Goal: Task Accomplishment & Management: Complete application form

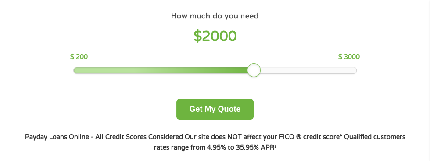
scroll to position [75, 0]
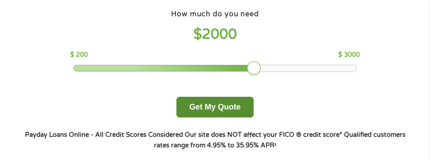
click at [246, 102] on button "Get My Quote" at bounding box center [214, 107] width 77 height 21
click at [245, 110] on button "Get My Quote" at bounding box center [214, 107] width 77 height 21
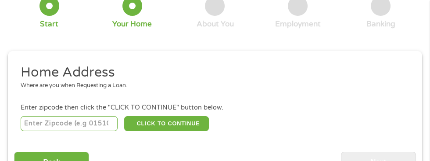
scroll to position [68, 0]
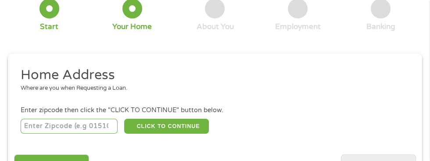
click at [75, 127] on input "number" at bounding box center [69, 125] width 97 height 15
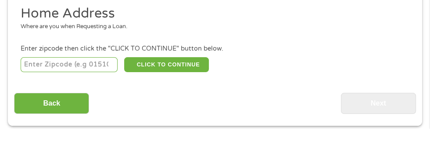
type input "75243"
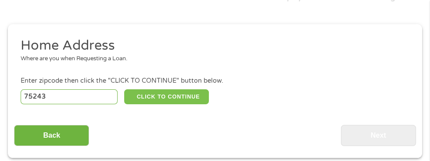
click at [155, 102] on button "CLICK TO CONTINUE" at bounding box center [166, 96] width 85 height 15
type input "75243"
type input "[GEOGRAPHIC_DATA]"
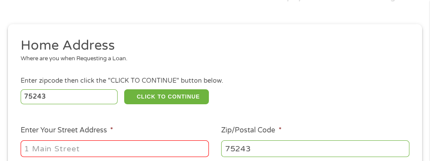
click at [114, 151] on input "Enter Your Street Address *" at bounding box center [115, 148] width 188 height 17
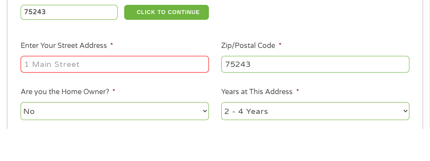
type input "[STREET_ADDRESS]"
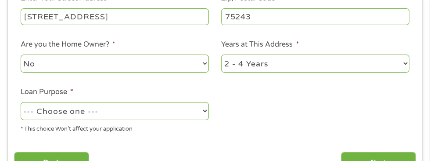
scroll to position [231, 0]
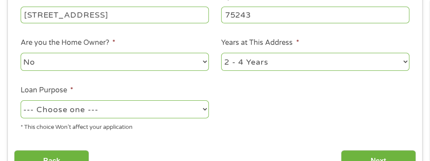
click at [148, 114] on select "--- Choose one --- Pay Bills Debt Consolidation Home Improvement Major Purchase…" at bounding box center [115, 109] width 188 height 18
select select "paybills"
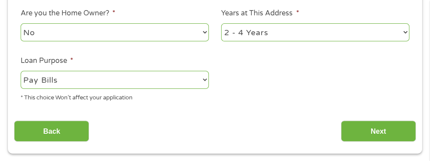
scroll to position [260, 0]
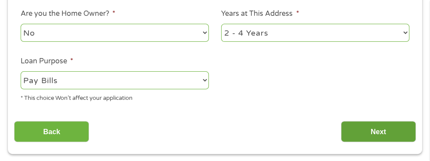
click at [388, 125] on input "Next" at bounding box center [378, 131] width 75 height 21
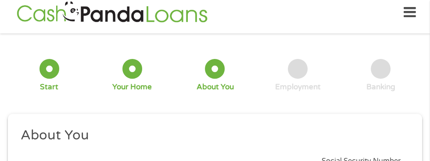
scroll to position [4, 0]
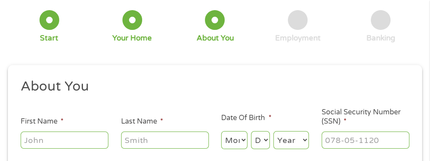
click at [86, 138] on input "First Name *" at bounding box center [65, 139] width 88 height 17
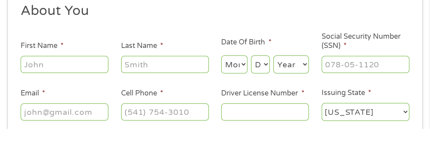
type input "[PERSON_NAME]"
type input "Clay"
type input "[EMAIL_ADDRESS][DOMAIN_NAME]"
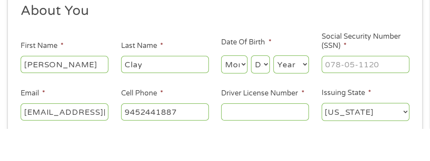
type input "[PHONE_NUMBER]"
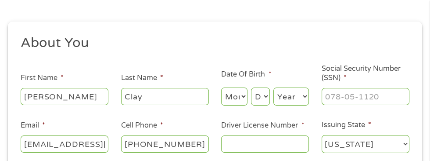
click at [247, 146] on input "Driver License Number *" at bounding box center [265, 143] width 88 height 17
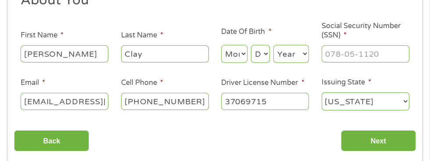
scroll to position [145, 0]
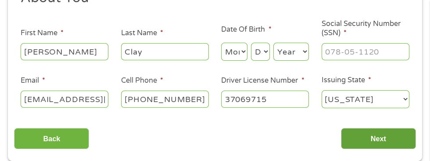
type input "37069715"
click at [383, 140] on input "Next" at bounding box center [378, 138] width 75 height 21
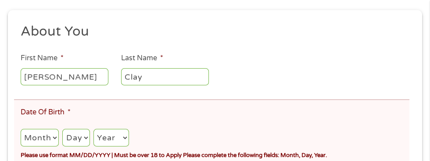
scroll to position [160, 0]
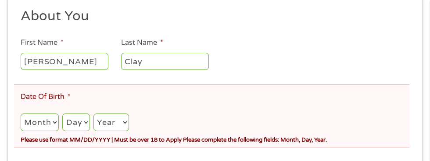
click at [39, 131] on select "Month 1 2 3 4 5 6 7 8 9 10 11 12" at bounding box center [40, 122] width 38 height 18
select select "4"
click at [75, 119] on select "Day 1 2 3 4 5 6 7 8 9 10 11 12 13 14 15 16 17 18 19 20 21 22 23 24 25 26 27 28 …" at bounding box center [75, 122] width 27 height 18
select select "10"
click at [114, 128] on select "Year [DATE] 2006 2005 2004 2003 2002 2001 2000 1999 1998 1997 1996 1995 1994 19…" at bounding box center [111, 122] width 36 height 18
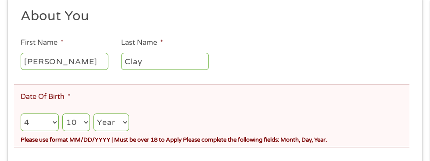
select select "1972"
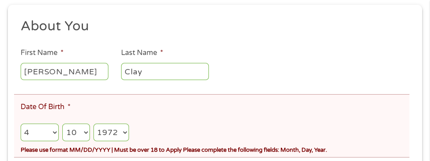
scroll to position [140, 0]
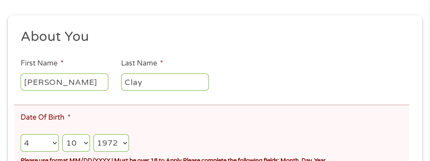
click at [37, 141] on select "Month 1 2 3 4 5 6 7 8 9 10 11 12" at bounding box center [40, 143] width 38 height 18
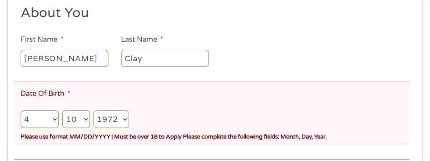
scroll to position [157, 0]
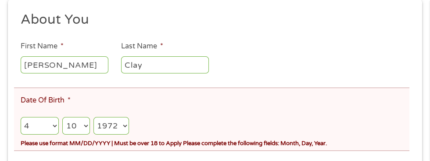
click at [23, 121] on select "Month 1 2 3 4 5 6 7 8 9 10 11 12" at bounding box center [40, 126] width 38 height 18
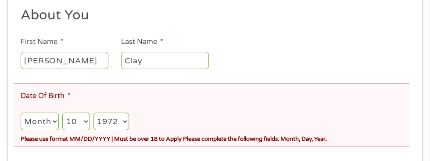
scroll to position [161, 0]
click at [41, 122] on select "Month 1 2 3 4 5 6 7 8 9 10 11 12" at bounding box center [40, 121] width 38 height 18
select select "4"
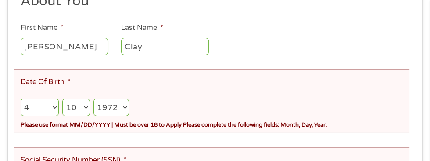
scroll to position [177, 0]
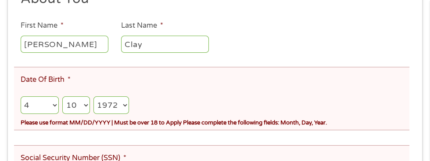
click at [23, 102] on select "Month 1 2 3 4 5 6 7 8 9 10 11 12" at bounding box center [40, 105] width 38 height 18
click at [47, 102] on select "Month 1 2 3 4 5 6 7 8 9 10 11 12" at bounding box center [40, 105] width 38 height 18
click at [39, 100] on select "Month 1 2 3 4 5 6 7 8 9 10 11 12" at bounding box center [40, 105] width 38 height 18
click at [48, 107] on select "Month 1 2 3 4 5 6 7 8 9 10 11 12" at bounding box center [40, 105] width 38 height 18
click at [79, 102] on select "Day 1 2 3 4 5 6 7 8 9 10 11 12 13 14 15 16 17 18 19 20 21 22 23 24 25 26 27 28 …" at bounding box center [75, 105] width 27 height 18
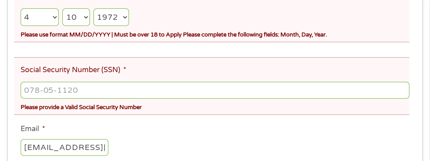
scroll to position [272, 0]
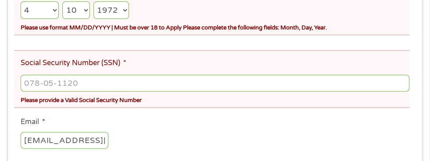
click at [34, 81] on input "Social Security Number (SSN) *" at bounding box center [215, 83] width 389 height 17
type input "208-54-8406"
click at [86, 136] on input "[EMAIL_ADDRESS][DOMAIN_NAME]" at bounding box center [65, 140] width 88 height 17
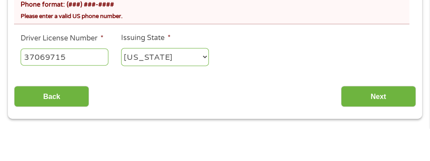
scroll to position [452, 0]
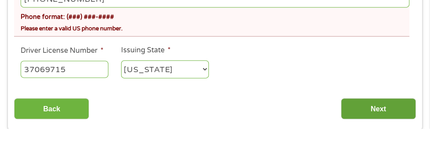
click at [378, 145] on input "Next" at bounding box center [378, 140] width 75 height 21
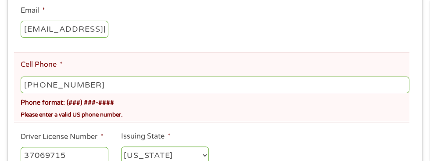
scroll to position [248, 0]
click at [54, 83] on input "[PHONE_NUMBER]" at bounding box center [215, 84] width 389 height 17
click at [58, 83] on input "[PHONE_NUMBER]" at bounding box center [215, 84] width 389 height 17
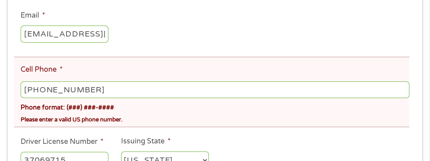
scroll to position [240, 0]
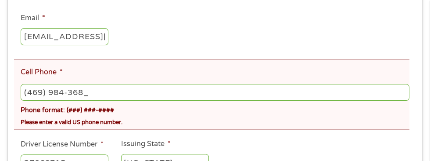
type input "[PHONE_NUMBER]"
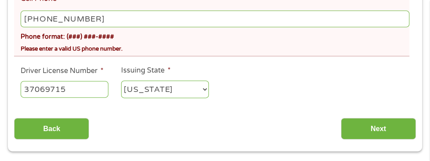
scroll to position [310, 0]
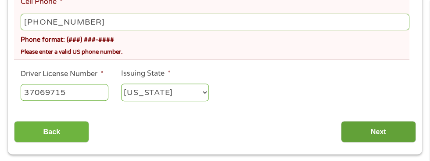
click at [377, 124] on input "Next" at bounding box center [378, 131] width 75 height 21
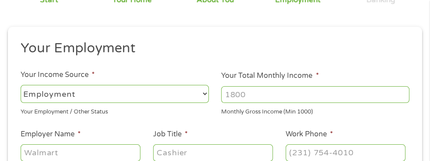
scroll to position [96, 0]
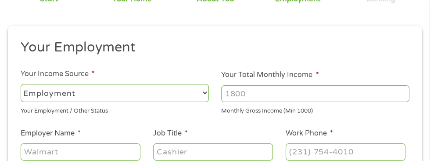
click at [109, 94] on select "--- Choose one --- Employment [DEMOGRAPHIC_DATA] Benefits" at bounding box center [115, 93] width 188 height 18
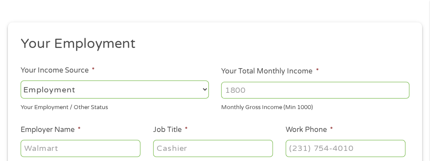
scroll to position [103, 0]
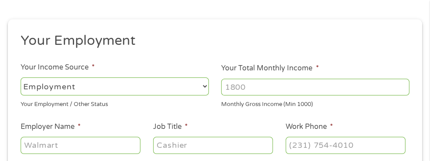
click at [258, 90] on input "Your Total Monthly Income *" at bounding box center [315, 87] width 188 height 17
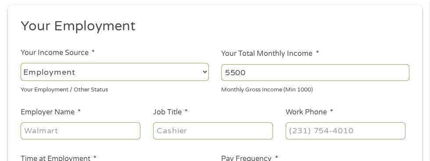
scroll to position [118, 0]
type input "5500"
click at [115, 132] on input "Employer Name *" at bounding box center [81, 130] width 120 height 17
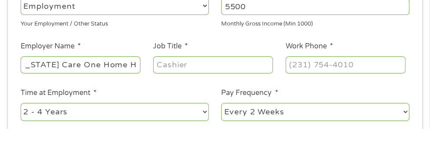
scroll to position [0, 136]
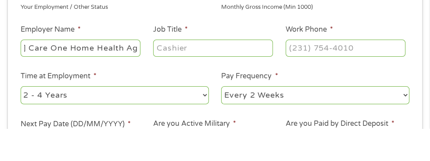
type input "[PERSON_NAME] [US_STATE] Care One Home Health Agency"
click at [251, 126] on select "--- Choose one --- Every 2 Weeks Every Week Monthly Semi-Monthly" at bounding box center [315, 127] width 188 height 18
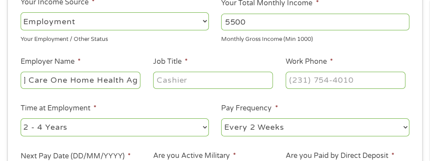
scroll to position [0, 0]
click at [284, 122] on select "--- Choose one --- Every 2 Weeks Every Week Monthly Semi-Monthly" at bounding box center [315, 127] width 188 height 18
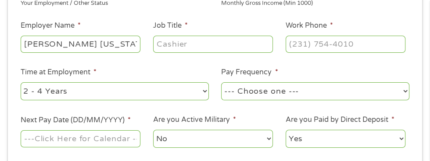
scroll to position [204, 0]
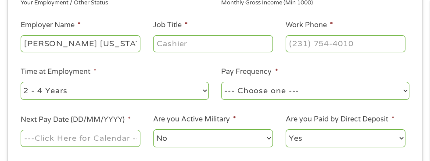
click at [292, 94] on select "--- Choose one --- Every 2 Weeks Every Week Monthly Semi-Monthly" at bounding box center [315, 91] width 188 height 18
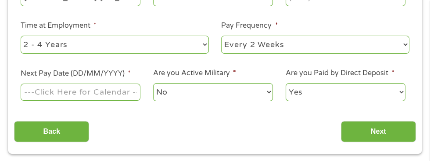
scroll to position [253, 0]
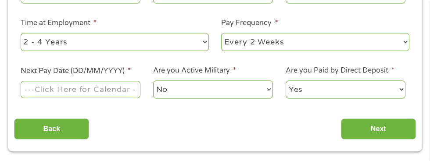
click at [304, 43] on select "--- Choose one --- Every 2 Weeks Every Week Monthly Semi-Monthly" at bounding box center [315, 42] width 188 height 18
select select "weekly"
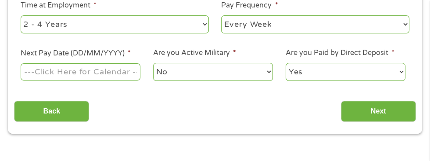
scroll to position [275, 0]
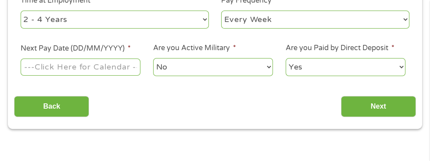
click at [115, 63] on input "Next Pay Date (DD/MM/YYYY) *" at bounding box center [81, 66] width 120 height 17
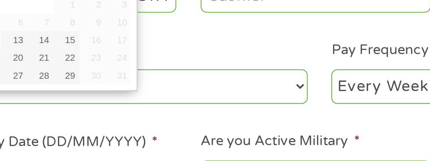
scroll to position [220, 0]
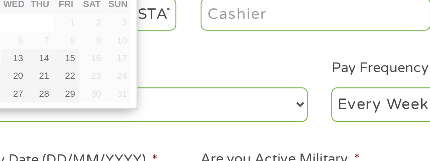
type input "[DATE]"
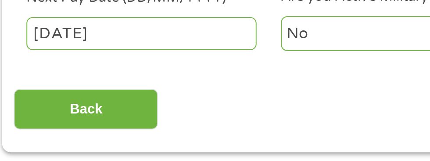
scroll to position [248, 0]
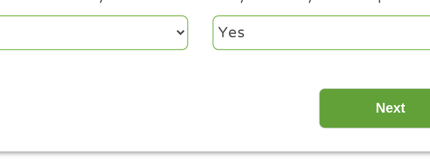
click at [364, 134] on input "Next" at bounding box center [378, 133] width 75 height 21
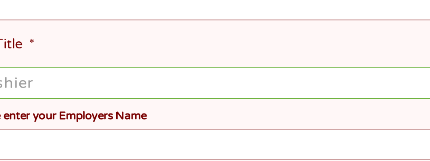
scroll to position [220, 0]
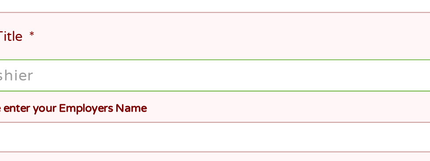
click at [111, 98] on li "Job Title * Please enter your Employers Name" at bounding box center [211, 111] width 395 height 57
click at [107, 114] on input "Job Title *" at bounding box center [215, 116] width 389 height 17
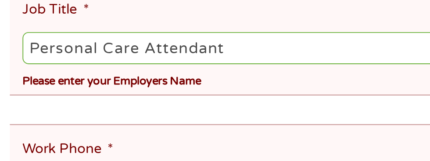
scroll to position [243, 0]
type input "Personal Care Attendant"
click at [121, 122] on ul "Your Employment Your Income Source * --- Choose one --- Employment [DEMOGRAPHIC…" at bounding box center [214, 112] width 401 height 375
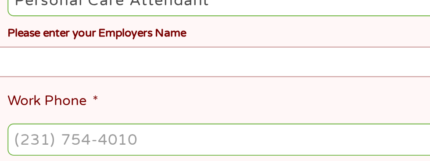
click at [111, 142] on input "Work Phone *" at bounding box center [215, 149] width 389 height 17
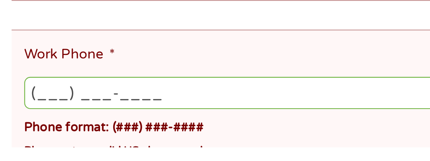
scroll to position [276, 0]
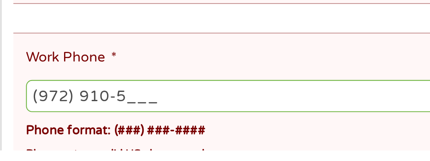
type input "(972) 910-55__"
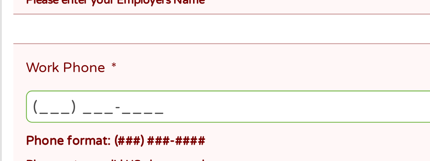
click at [38, 124] on input "(___) ___-____" at bounding box center [215, 132] width 389 height 17
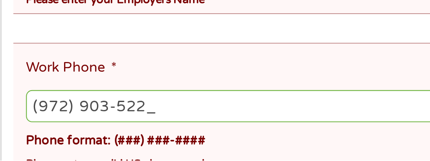
type input "[PHONE_NUMBER]"
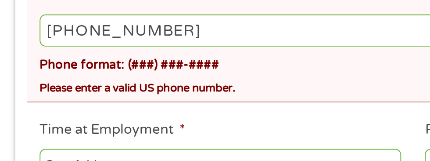
scroll to position [332, 0]
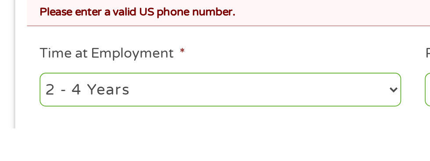
click at [116, 118] on li "Time at Employment * --- Choose one --- 1 Year or less 1 - 2 Years 2 - 4 Years …" at bounding box center [114, 133] width 201 height 35
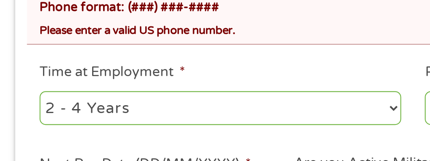
scroll to position [355, 0]
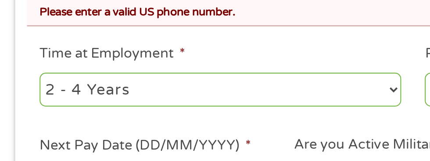
click at [138, 122] on select "--- Choose one --- 1 Year or less 1 - 2 Years 2 - 4 Years Over 4 Years" at bounding box center [115, 124] width 188 height 18
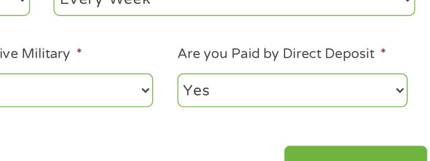
scroll to position [402, 0]
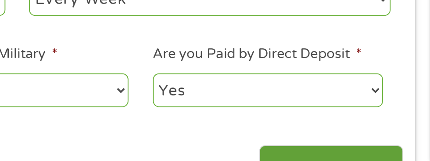
click at [354, 154] on input "Next" at bounding box center [378, 163] width 75 height 21
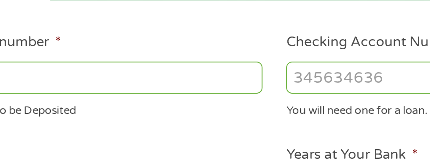
scroll to position [196, 0]
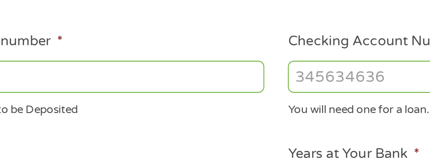
click at [151, 118] on input "ABA / Routing number *" at bounding box center [115, 117] width 188 height 17
type input "314074269"
type input "USAA FEDERAL SAVINGS BANK"
click at [191, 121] on input "314074269" at bounding box center [115, 117] width 188 height 17
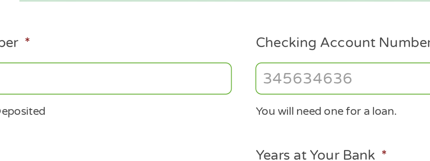
scroll to position [196, 0]
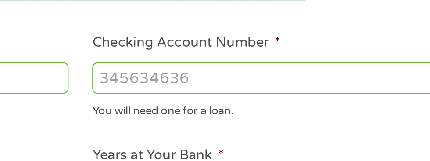
type input "314074269"
click at [298, 122] on input "Checking Account Number *" at bounding box center [315, 117] width 188 height 17
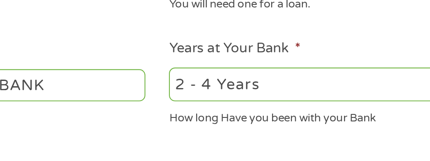
type input "0320597806"
click at [267, 139] on select "2 - 4 Years 6 - 12 Months 1 - 2 Years Over 4 Years" at bounding box center [315, 138] width 188 height 18
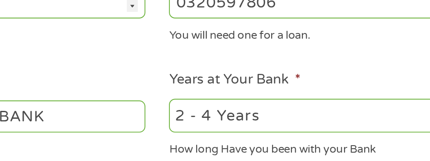
select select "60months"
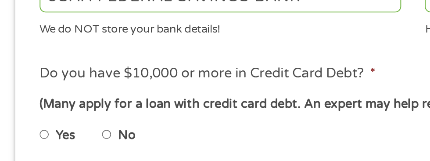
scroll to position [322, 0]
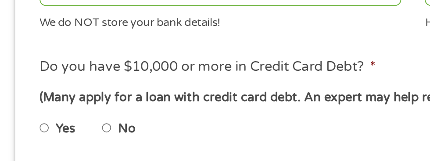
click at [58, 122] on input "No" at bounding box center [55, 123] width 5 height 14
radio input "true"
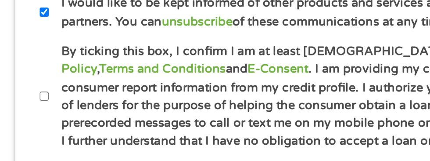
scroll to position [405, 0]
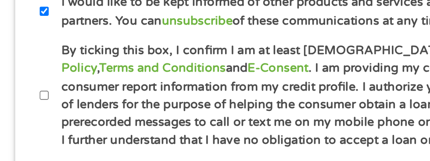
click at [25, 125] on input "By ticking this box, I confirm I am at least [DEMOGRAPHIC_DATA]. I confirm I ha…" at bounding box center [23, 127] width 5 height 14
checkbox input "true"
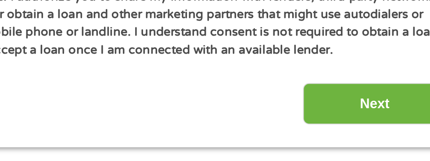
scroll to position [454, 0]
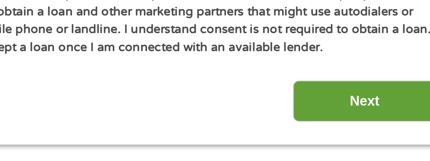
click at [382, 131] on input "Next" at bounding box center [378, 129] width 75 height 21
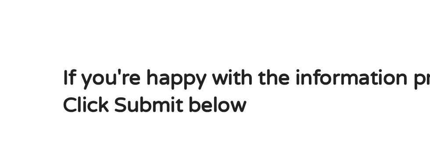
scroll to position [86, 0]
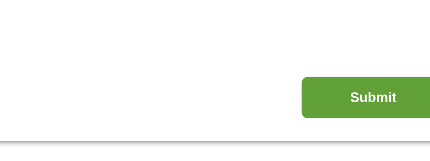
click at [366, 129] on input "Submit" at bounding box center [378, 127] width 75 height 21
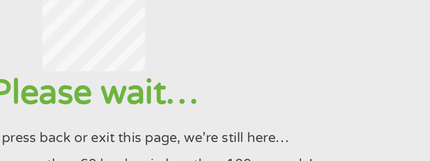
scroll to position [8, 0]
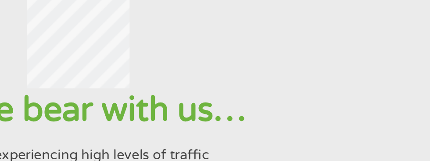
click at [319, 145] on div "Please bear with us… We are experiencing high levels of traffic" at bounding box center [215, 135] width 408 height 40
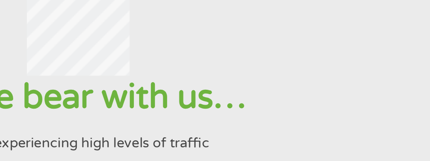
scroll to position [0, 0]
